Goal: Navigation & Orientation: Locate item on page

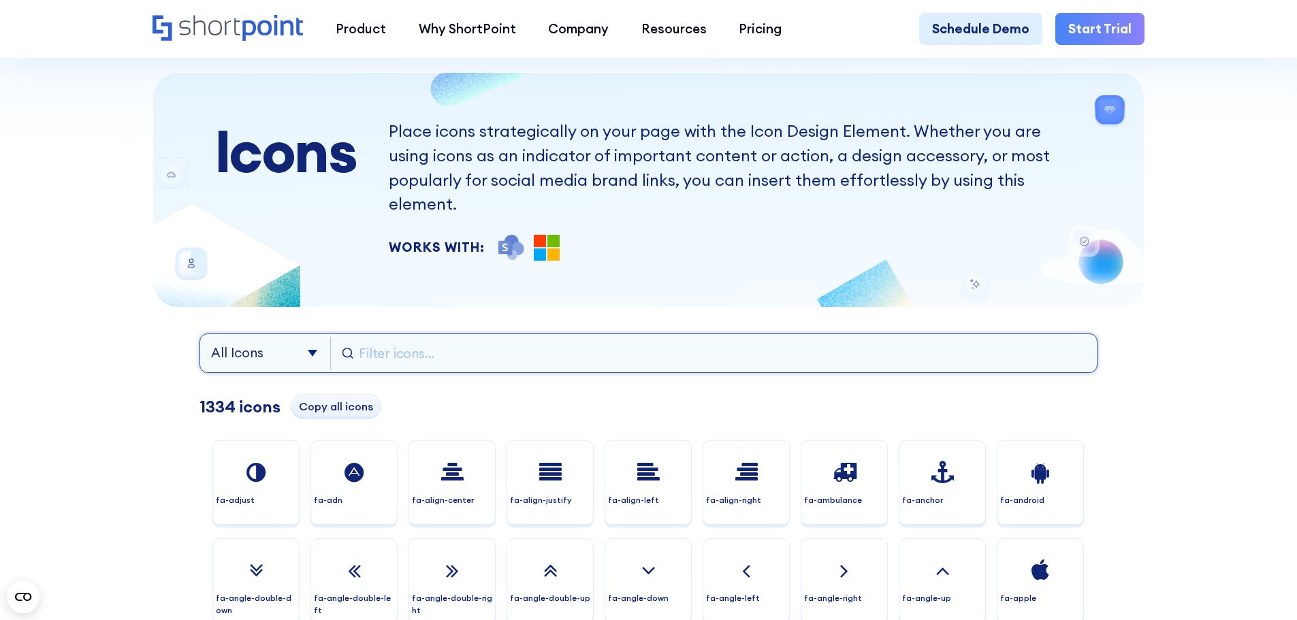
scroll to position [68, 0]
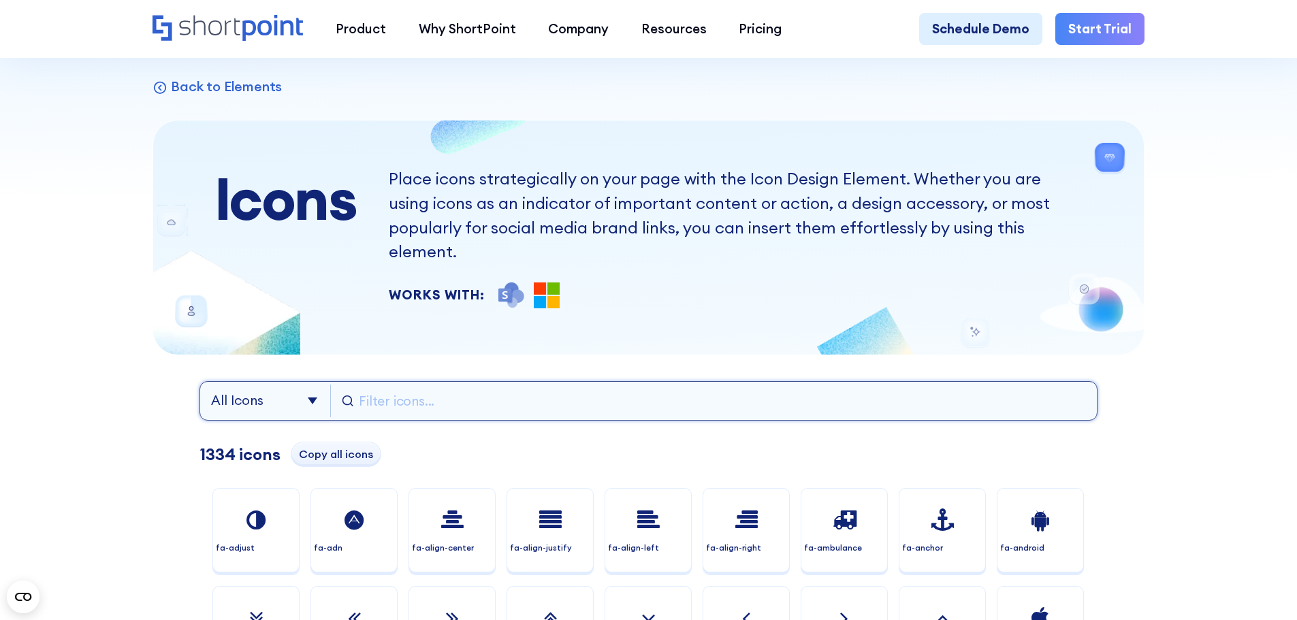
click at [435, 385] on input "text" at bounding box center [722, 401] width 727 height 33
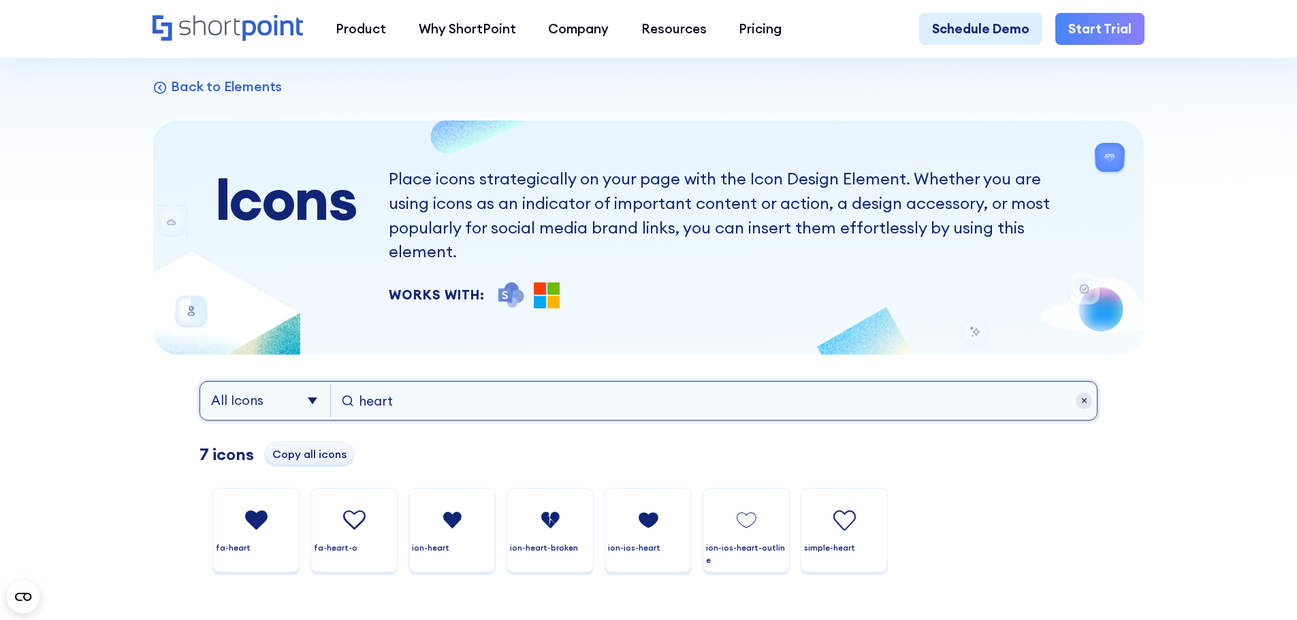
drag, startPoint x: 402, startPoint y: 383, endPoint x: 353, endPoint y: 383, distance: 49.0
click at [353, 385] on div "heart" at bounding box center [714, 401] width 744 height 33
type input "heart"
click at [1092, 393] on div at bounding box center [1084, 401] width 16 height 16
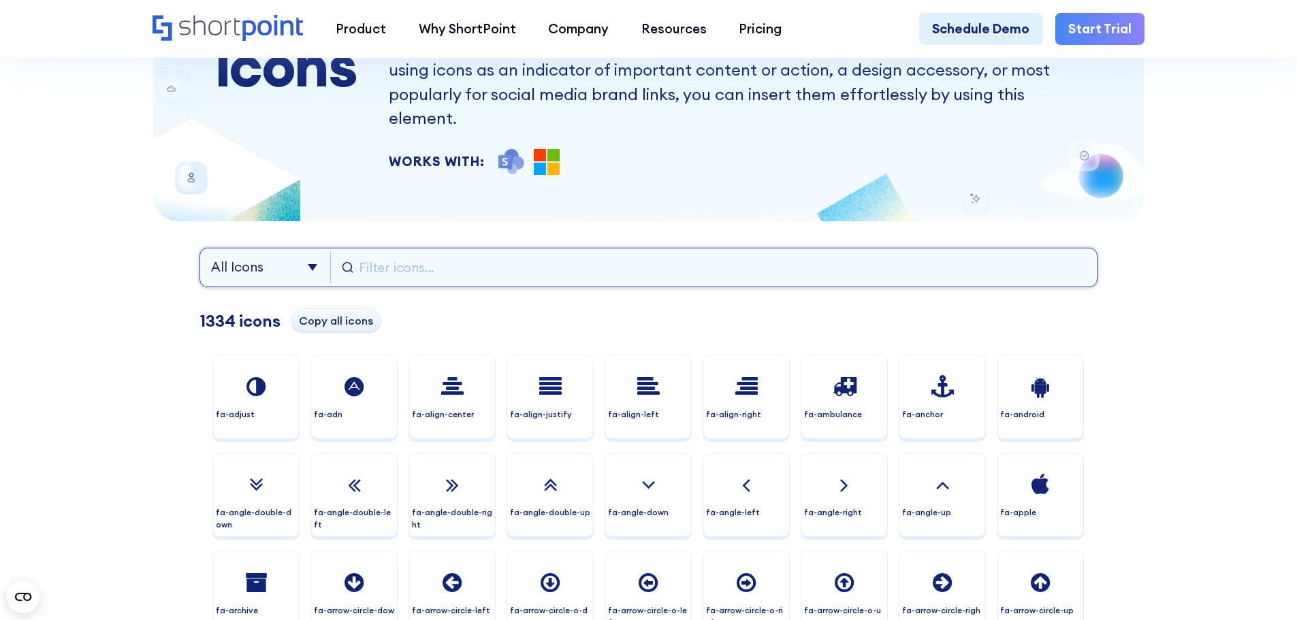
scroll to position [136, 0]
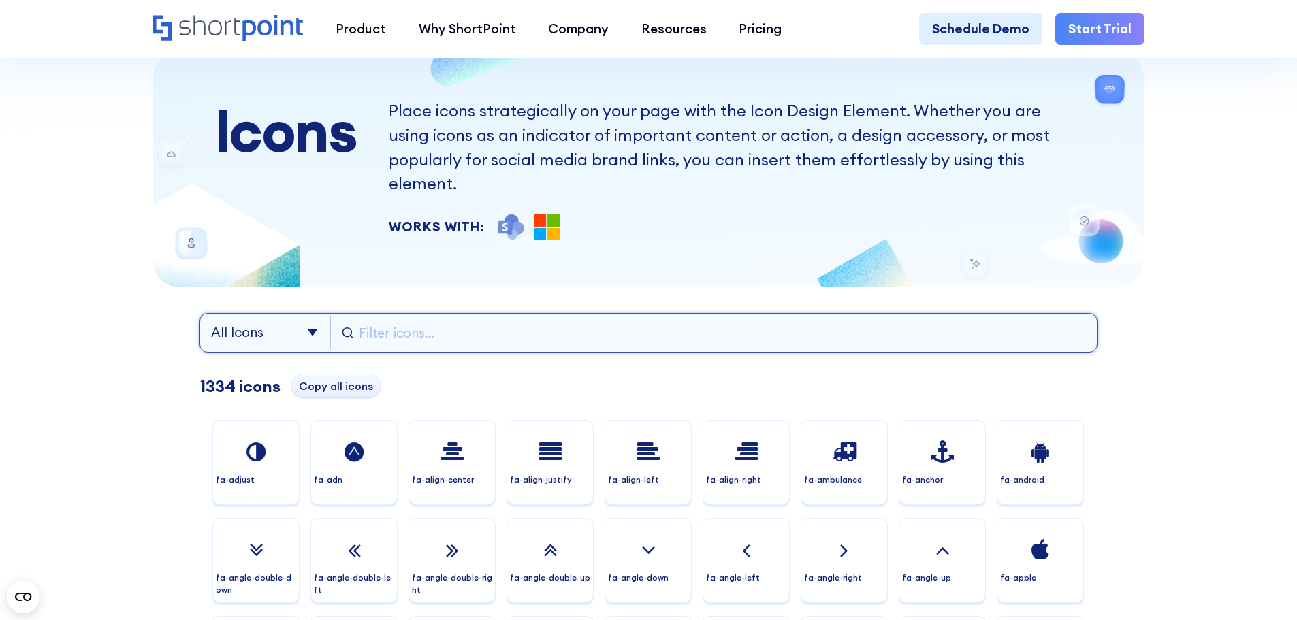
click at [405, 317] on input "text" at bounding box center [722, 333] width 727 height 33
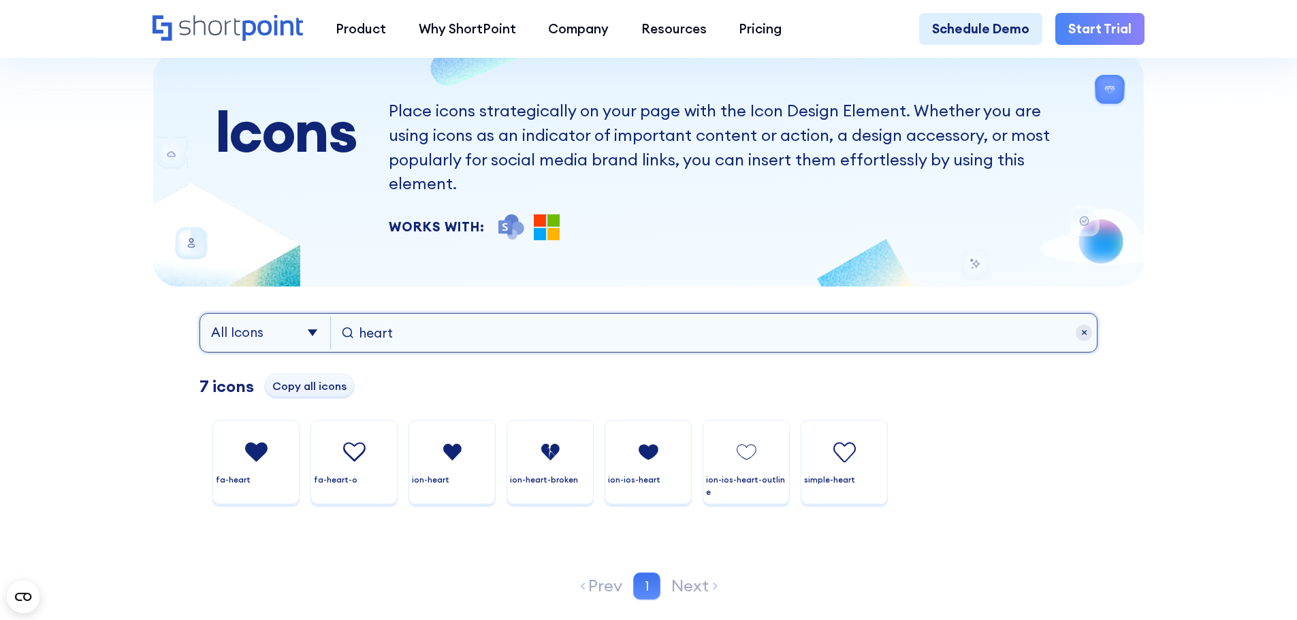
drag, startPoint x: 414, startPoint y: 317, endPoint x: 327, endPoint y: 319, distance: 86.5
click at [327, 319] on div "All Icons Font Awesome Ionicons Simple heart" at bounding box center [648, 332] width 898 height 39
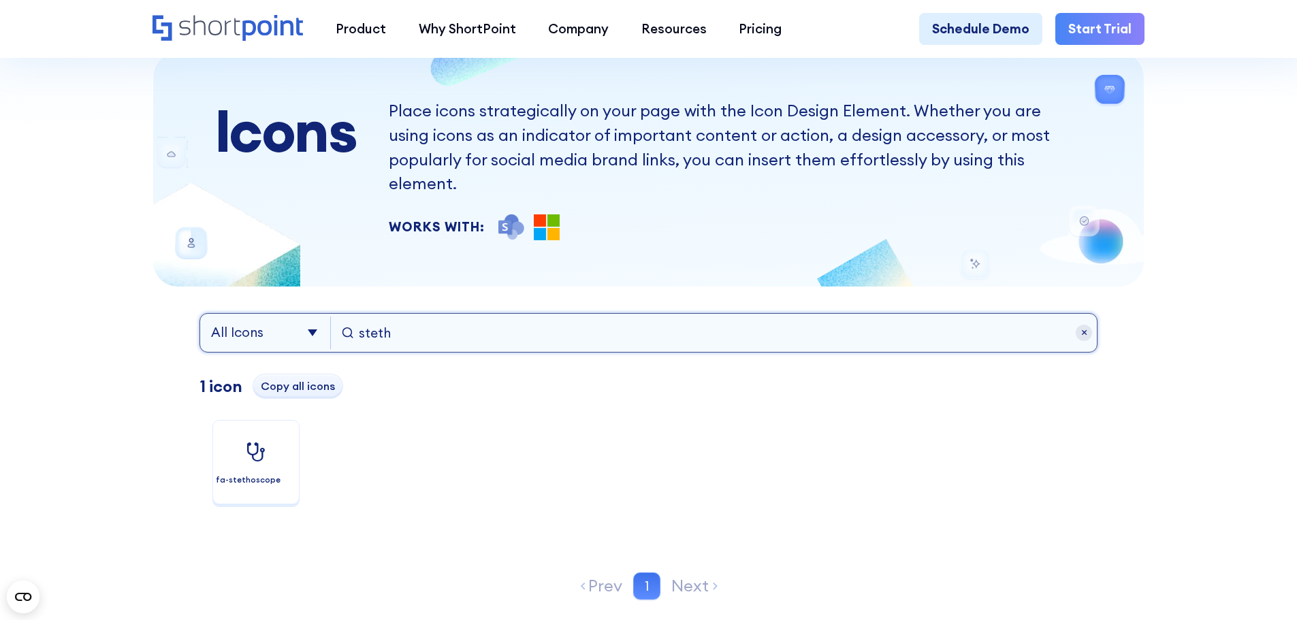
drag, startPoint x: 398, startPoint y: 315, endPoint x: 340, endPoint y: 319, distance: 57.3
click at [342, 319] on div "steth" at bounding box center [714, 333] width 744 height 33
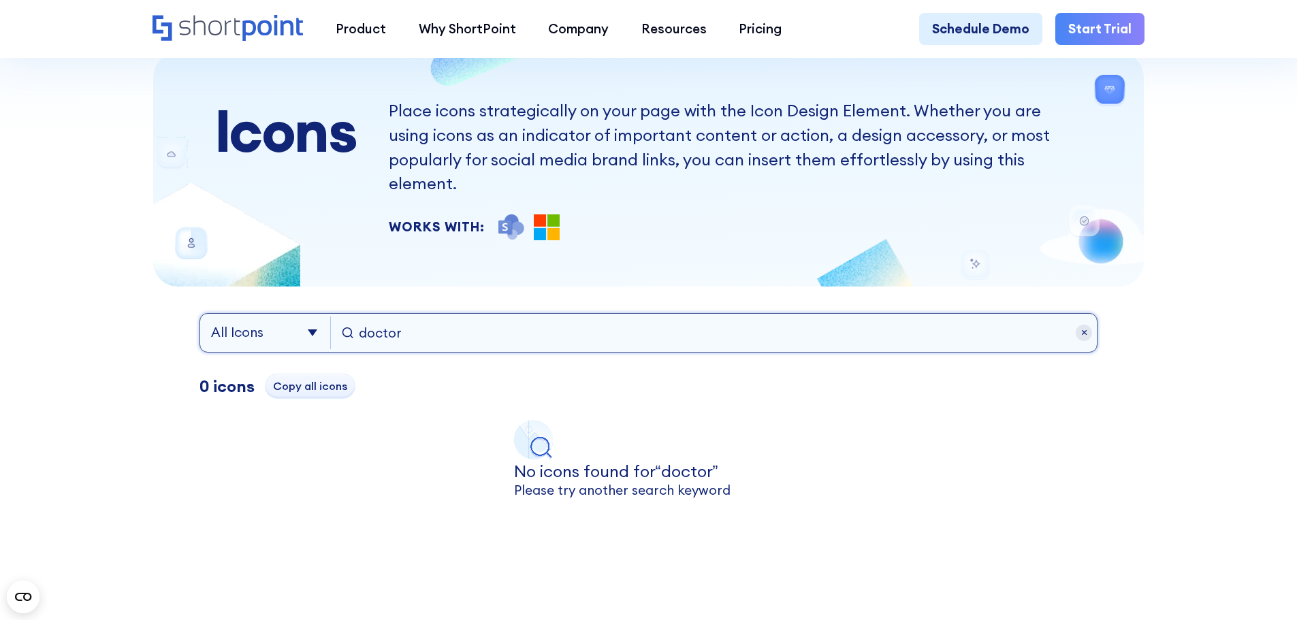
drag, startPoint x: 407, startPoint y: 312, endPoint x: 340, endPoint y: 308, distance: 66.9
click at [342, 317] on div "doctor" at bounding box center [714, 333] width 744 height 33
type input "people"
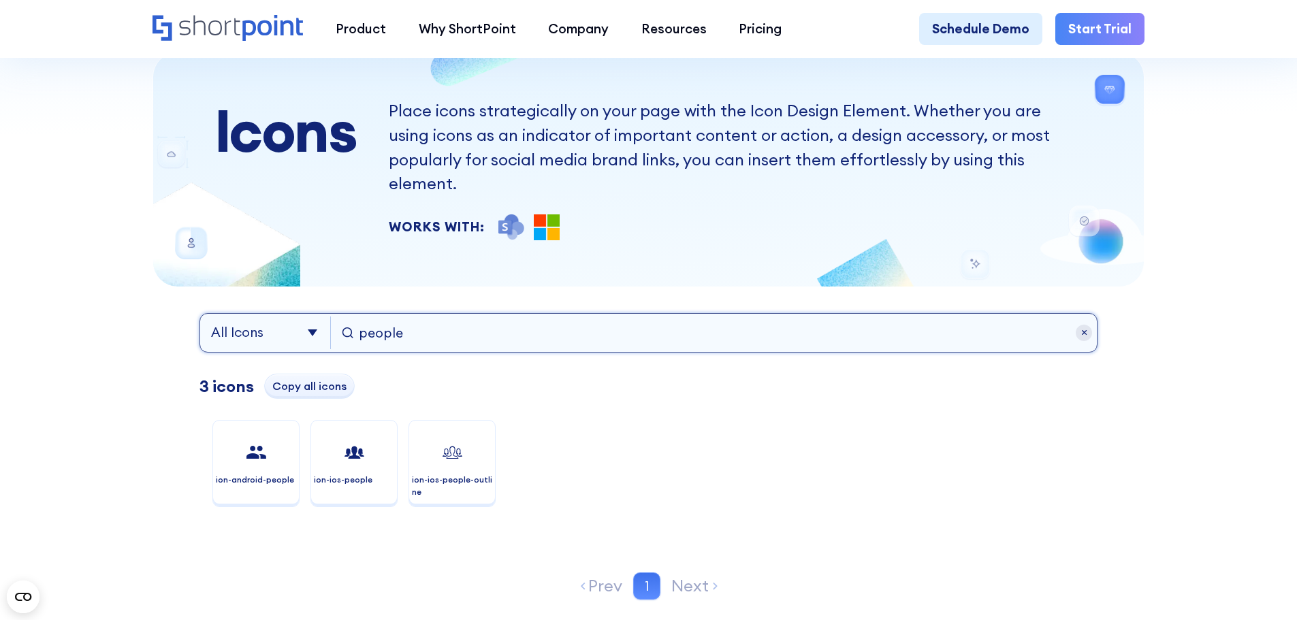
drag, startPoint x: 408, startPoint y: 311, endPoint x: 357, endPoint y: 308, distance: 51.2
click at [359, 317] on input "people" at bounding box center [722, 333] width 727 height 33
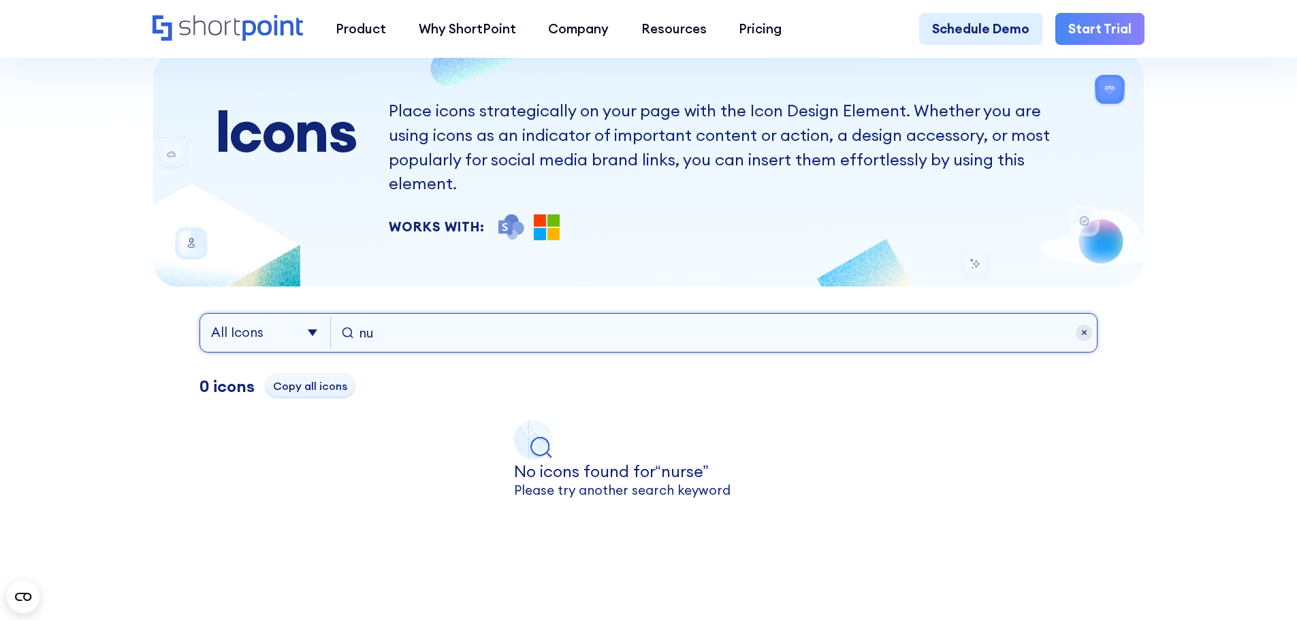
type input "n"
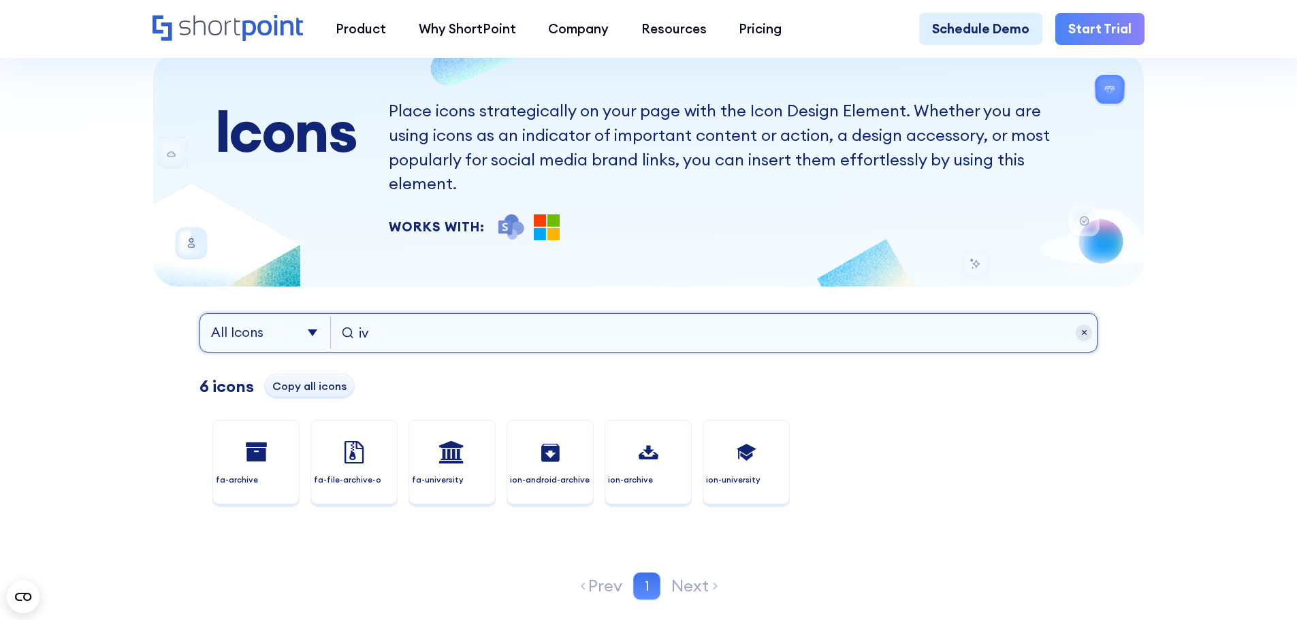
drag, startPoint x: 408, startPoint y: 316, endPoint x: 334, endPoint y: 312, distance: 75.0
click at [334, 313] on div "All Icons Font Awesome Ionicons Simple iv" at bounding box center [648, 332] width 898 height 39
drag, startPoint x: 380, startPoint y: 308, endPoint x: 339, endPoint y: 308, distance: 40.8
click at [342, 317] on div "bag" at bounding box center [714, 333] width 744 height 33
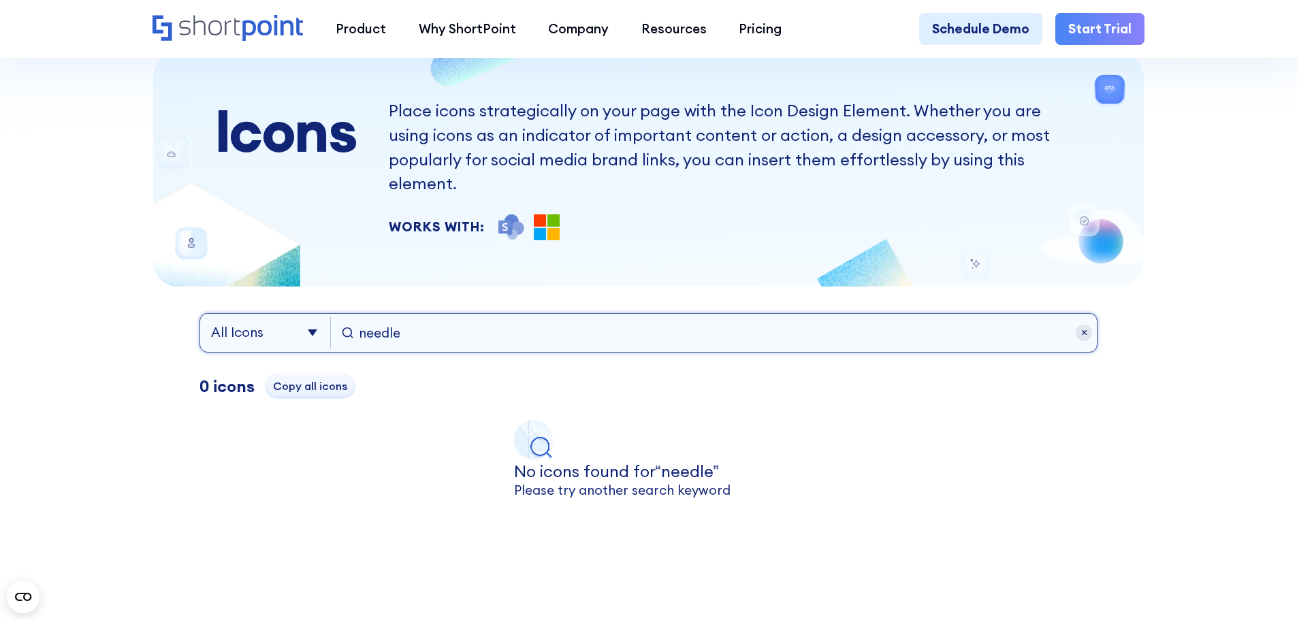
drag, startPoint x: 428, startPoint y: 307, endPoint x: 351, endPoint y: 306, distance: 76.9
click at [351, 317] on div "needle" at bounding box center [714, 333] width 744 height 33
click at [312, 317] on select "All Icons Font Awesome Ionicons Simple" at bounding box center [271, 333] width 120 height 33
click at [455, 317] on input "health" at bounding box center [722, 333] width 727 height 33
drag, startPoint x: 455, startPoint y: 315, endPoint x: 353, endPoint y: 305, distance: 102.0
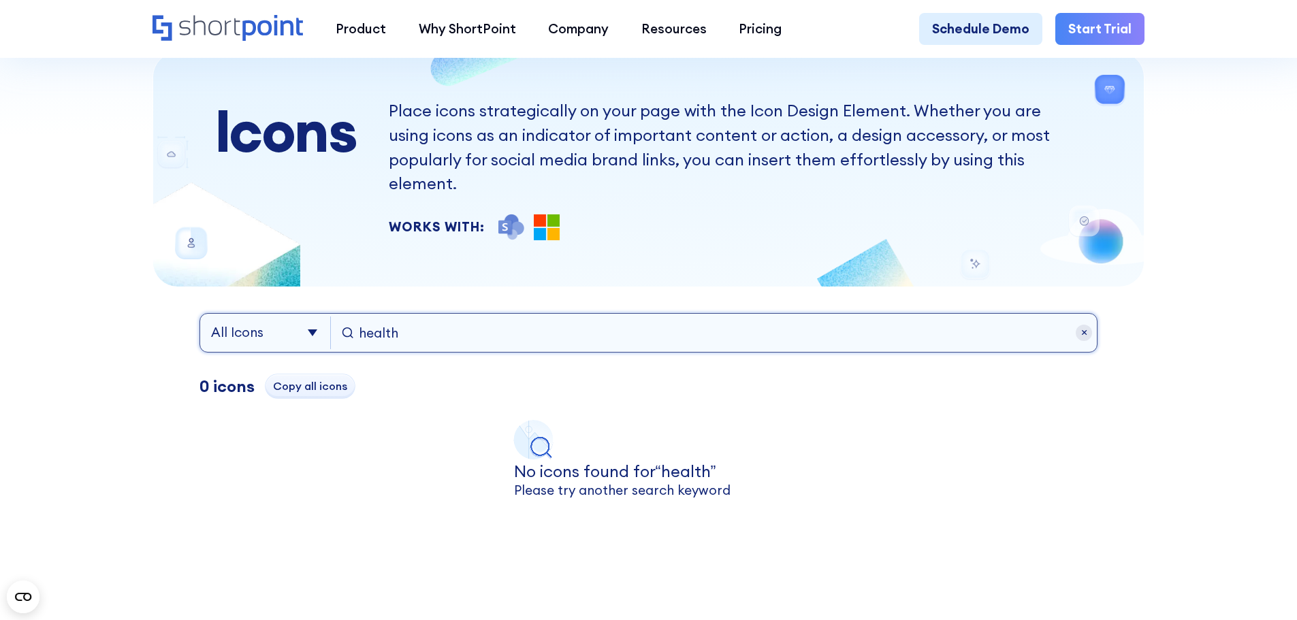
click at [353, 317] on div "health" at bounding box center [714, 333] width 744 height 33
click at [415, 317] on input "lab" at bounding box center [722, 333] width 727 height 33
drag, startPoint x: 406, startPoint y: 312, endPoint x: 328, endPoint y: 315, distance: 78.3
click at [328, 315] on div "All Icons Font Awesome Ionicons Simple lab" at bounding box center [648, 332] width 898 height 39
drag, startPoint x: 407, startPoint y: 305, endPoint x: 341, endPoint y: 306, distance: 66.0
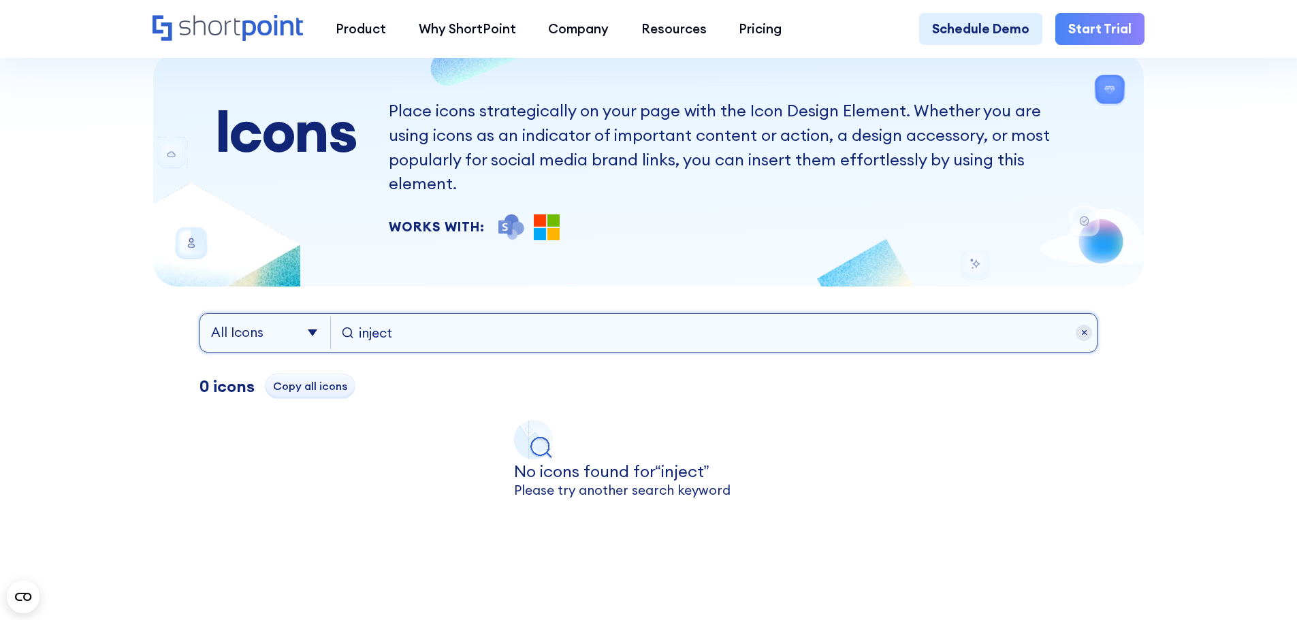
click at [342, 317] on div "inject" at bounding box center [714, 333] width 744 height 33
type input "inject"
click at [1084, 325] on div at bounding box center [1084, 333] width 16 height 16
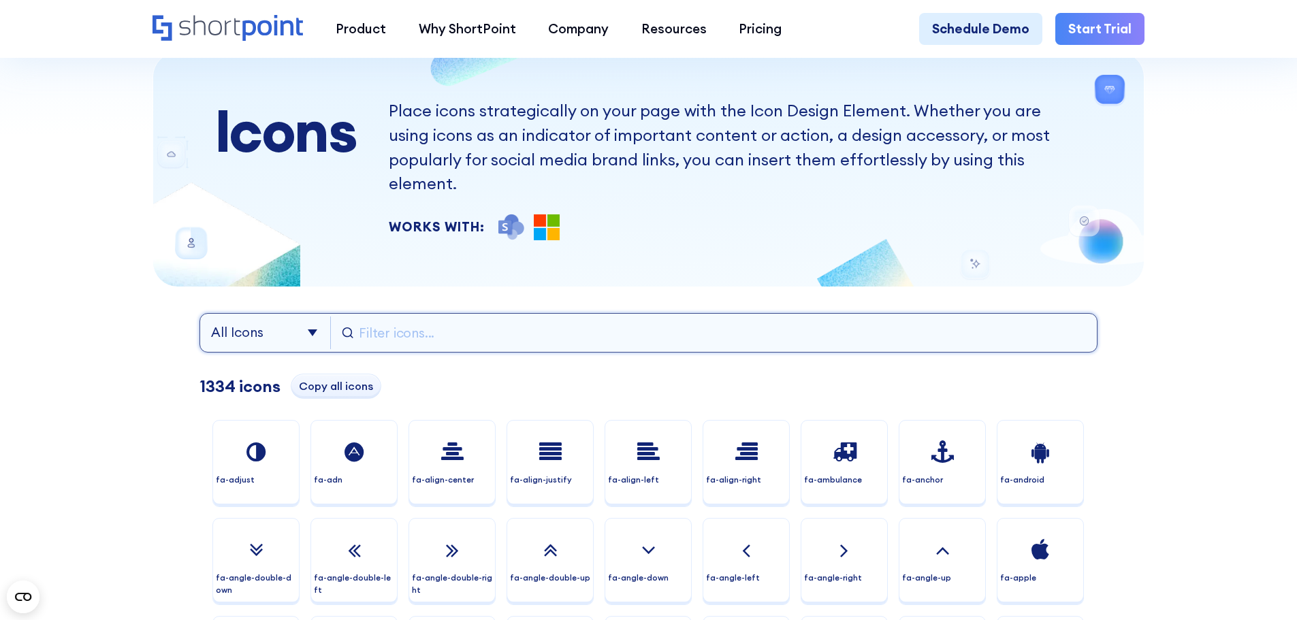
click at [370, 317] on input "text" at bounding box center [722, 333] width 727 height 33
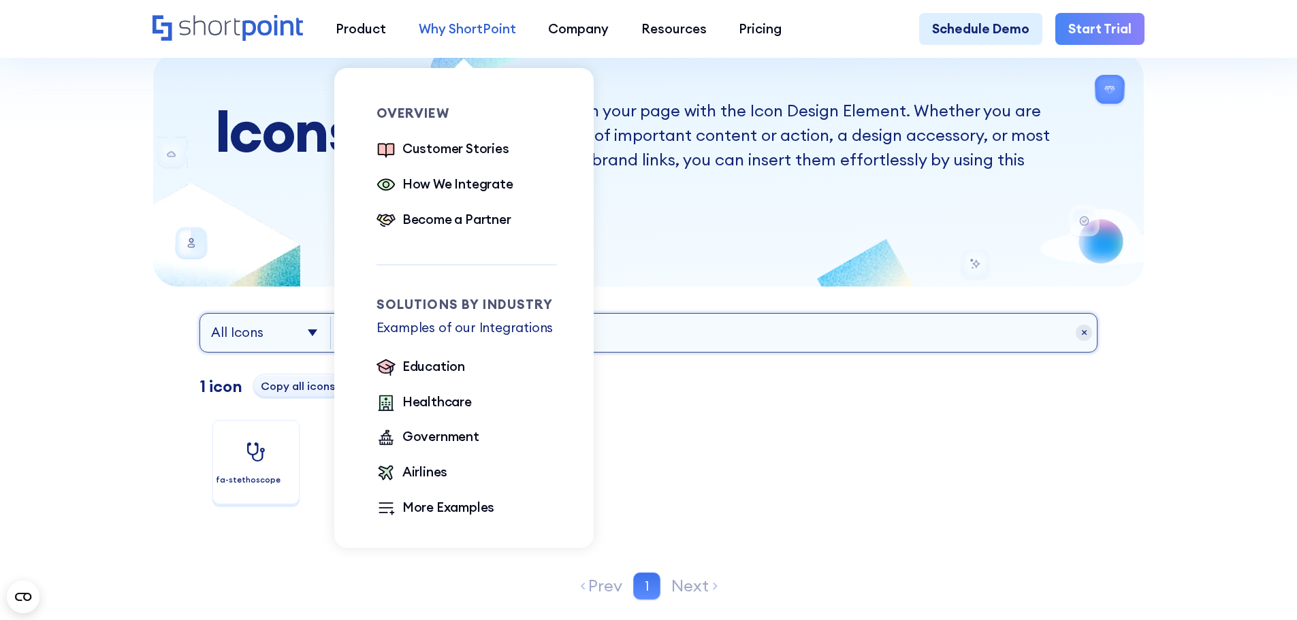
type input "stet"
